Goal: Transaction & Acquisition: Purchase product/service

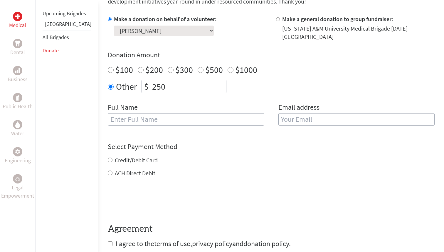
scroll to position [175, 0]
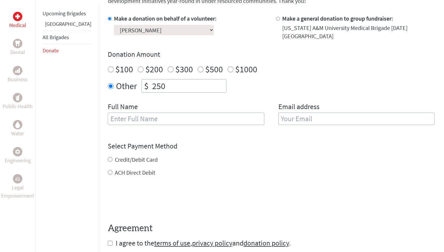
click at [108, 114] on input "text" at bounding box center [186, 118] width 156 height 12
type input "a"
type input "[PERSON_NAME]"
click at [298, 168] on div "ACH Direct Debit" at bounding box center [271, 172] width 327 height 8
click at [297, 118] on input "email" at bounding box center [356, 118] width 156 height 12
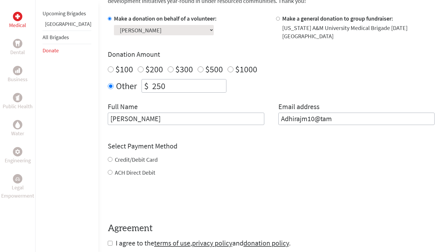
click at [305, 67] on div "$100 $200 $300 $500 $1000" at bounding box center [271, 69] width 327 height 11
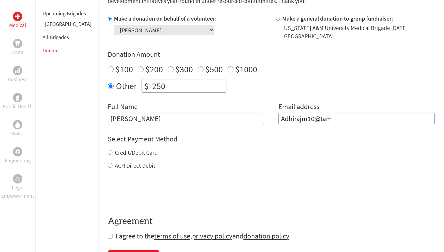
click at [329, 112] on input "Adhirajm10@tam" at bounding box center [356, 118] width 156 height 12
type input "[EMAIL_ADDRESS][DOMAIN_NAME]"
click at [348, 70] on div "Donation Amount $100 $200 $300 $500 $1000 Other $ 250" at bounding box center [271, 71] width 327 height 43
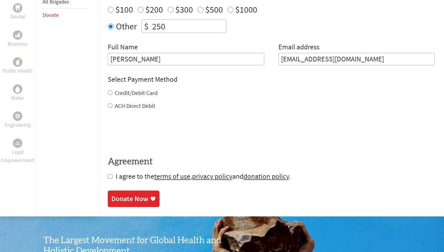
scroll to position [245, 0]
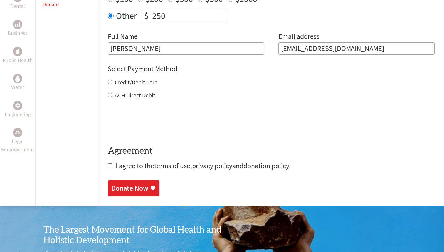
click at [108, 80] on input "Credit/Debit Card" at bounding box center [110, 82] width 5 height 5
radio input "true"
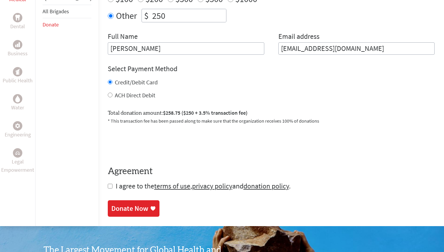
click at [108, 185] on form "Make a donation on behalf of a volunteer: Select a volunteer... Aby [PERSON_NAM…" at bounding box center [271, 67] width 327 height 246
click at [108, 183] on input "checkbox" at bounding box center [110, 185] width 5 height 5
checkbox input "true"
click at [111, 204] on div "Donate Now" at bounding box center [129, 208] width 37 height 9
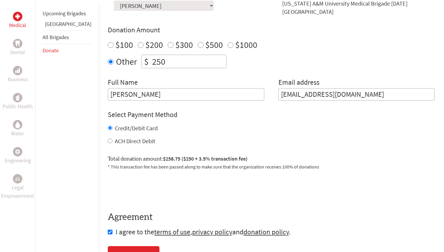
scroll to position [234, 0]
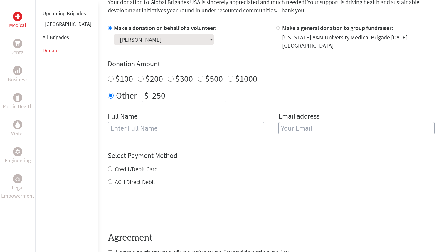
scroll to position [166, 0]
click at [114, 122] on input "text" at bounding box center [186, 128] width 156 height 12
click at [296, 122] on input "email" at bounding box center [356, 128] width 156 height 12
click at [212, 114] on div "Full Name [PERSON_NAME]" at bounding box center [186, 126] width 156 height 30
click at [208, 123] on input "[PERSON_NAME]" at bounding box center [186, 128] width 156 height 12
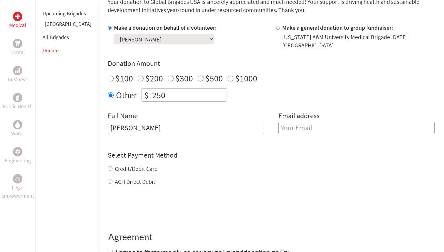
type input "[PERSON_NAME]"
click at [246, 143] on form "Make a donation on behalf of a volunteer: Select a volunteer... Aby [PERSON_NAM…" at bounding box center [271, 139] width 327 height 233
click at [288, 122] on input "email" at bounding box center [356, 128] width 156 height 12
type input "[EMAIL_ADDRESS][DOMAIN_NAME]"
click at [308, 97] on div "Make a donation on behalf of a volunteer: Select a volunteer... Aby [PERSON_NAM…" at bounding box center [271, 81] width 327 height 117
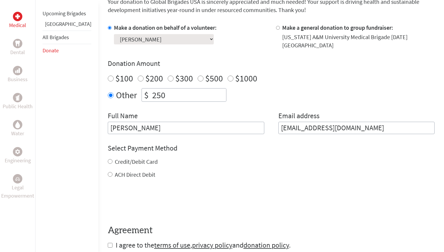
click at [108, 159] on input "Credit/Debit Card" at bounding box center [110, 161] width 5 height 5
radio input "true"
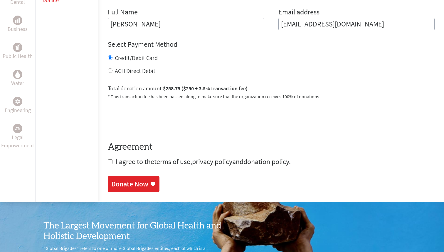
scroll to position [270, 0]
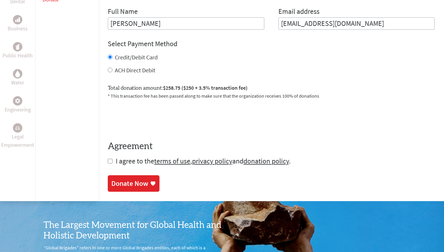
click at [108, 159] on input "checkbox" at bounding box center [110, 161] width 5 height 5
checkbox input "true"
click at [111, 179] on div "Donate Now" at bounding box center [129, 183] width 37 height 9
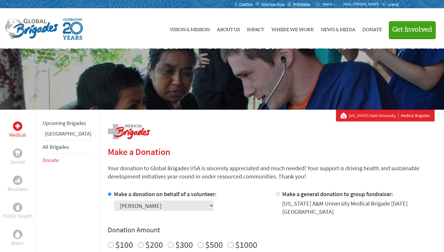
scroll to position [44, 0]
